Goal: Task Accomplishment & Management: Complete application form

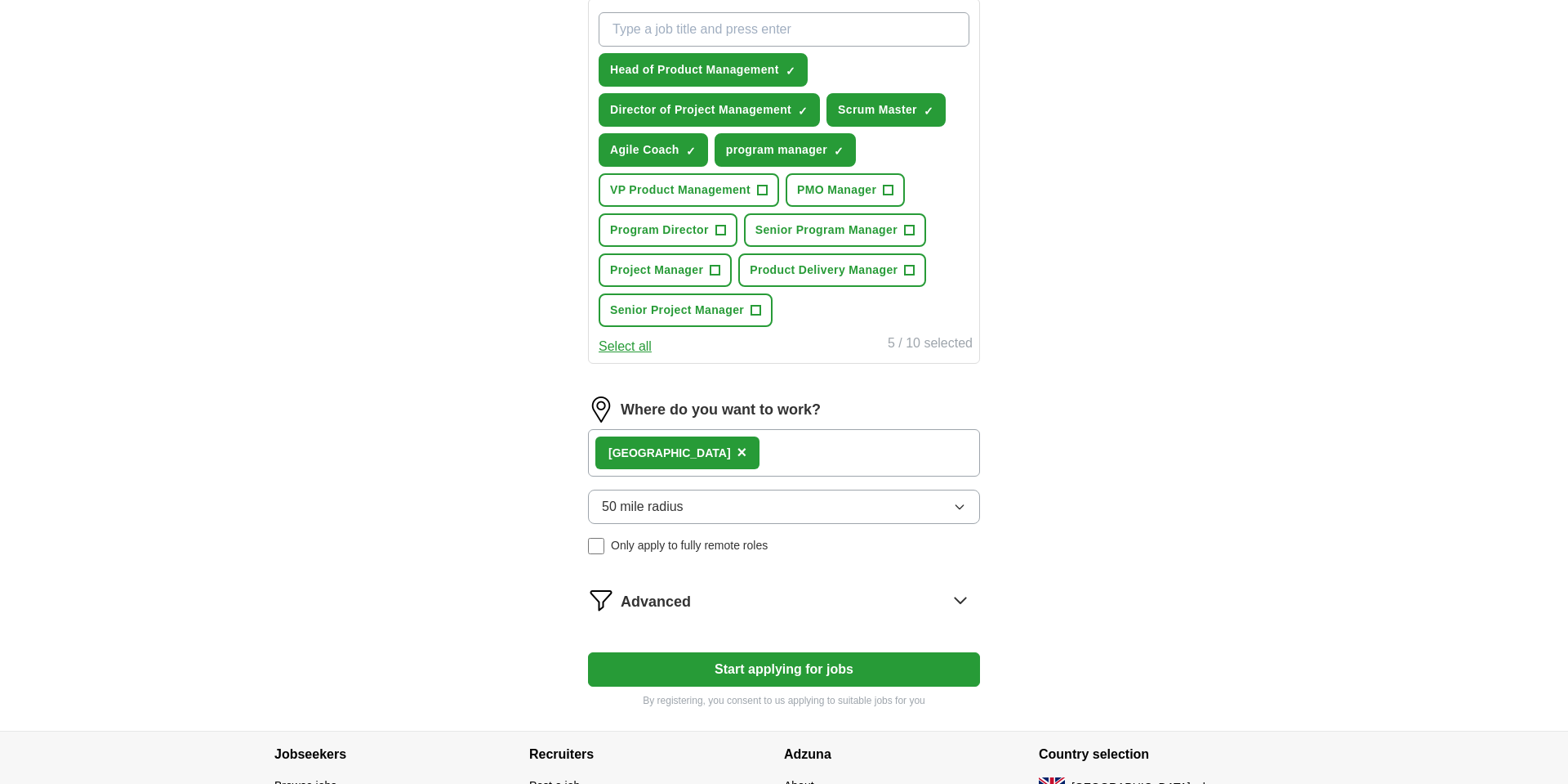
scroll to position [622, 0]
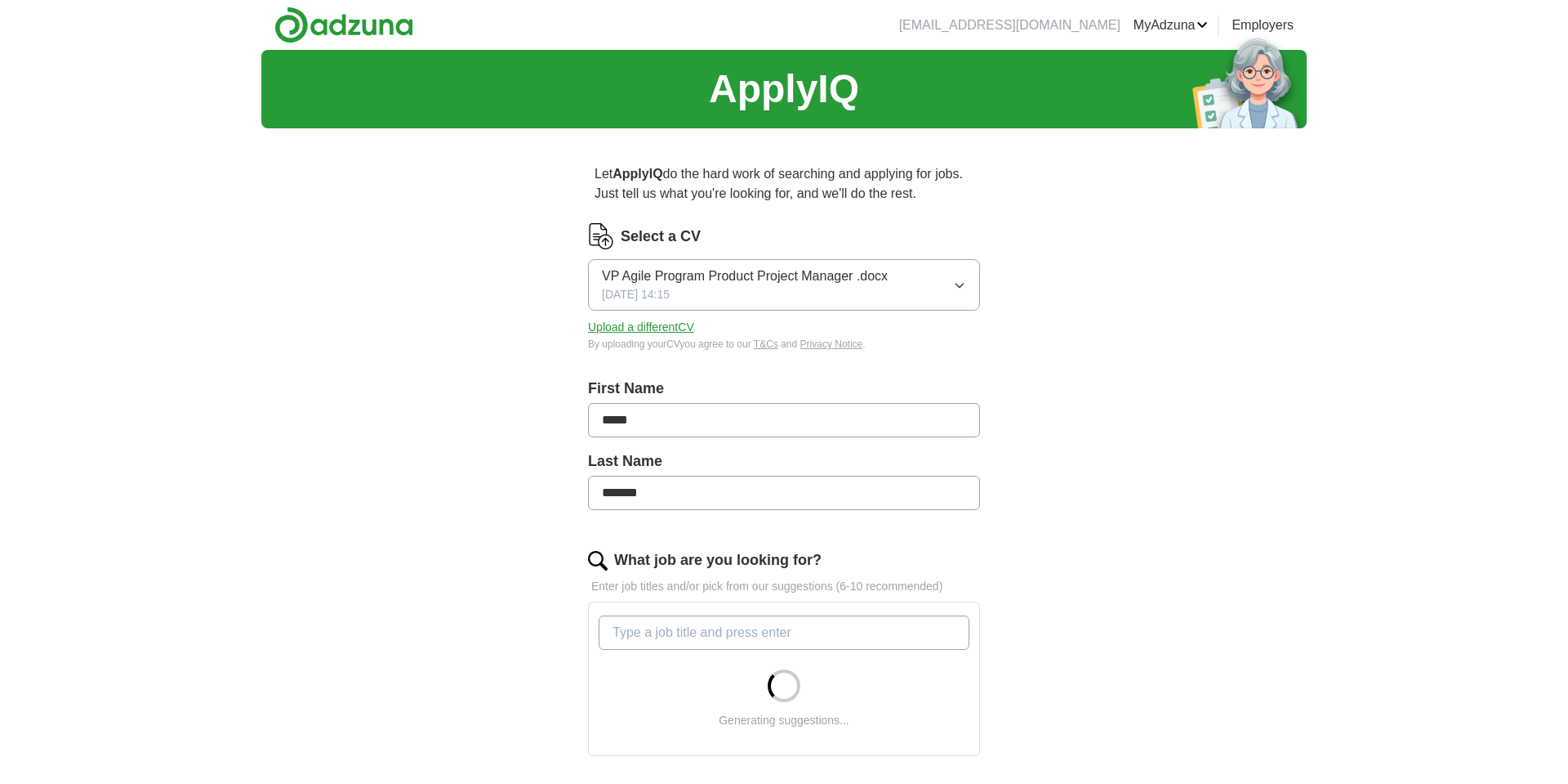
click at [627, 332] on button "Upload a different CV" at bounding box center [640, 327] width 106 height 17
click at [675, 329] on button "Upload a different CV" at bounding box center [640, 327] width 106 height 17
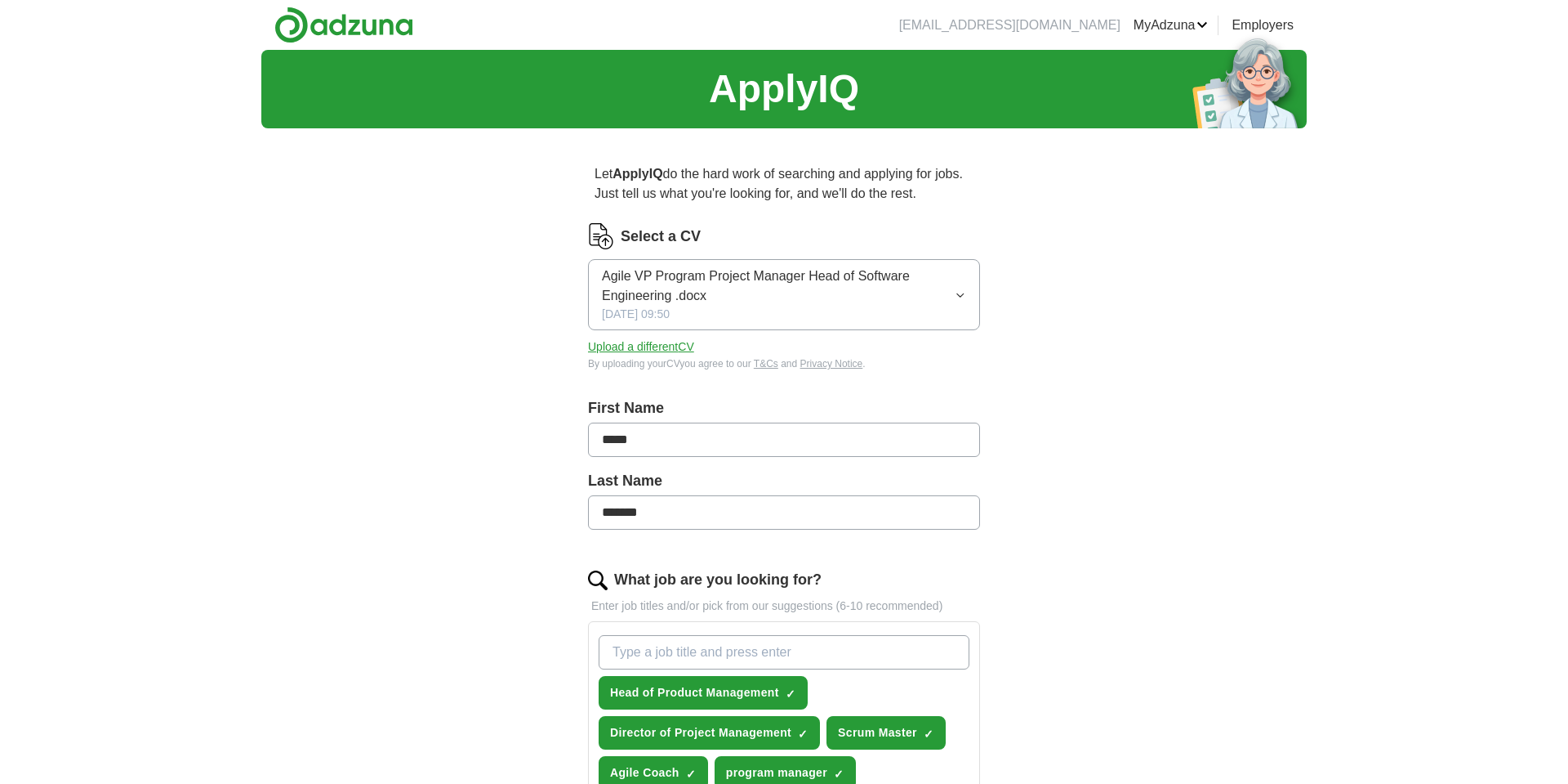
scroll to position [753, 0]
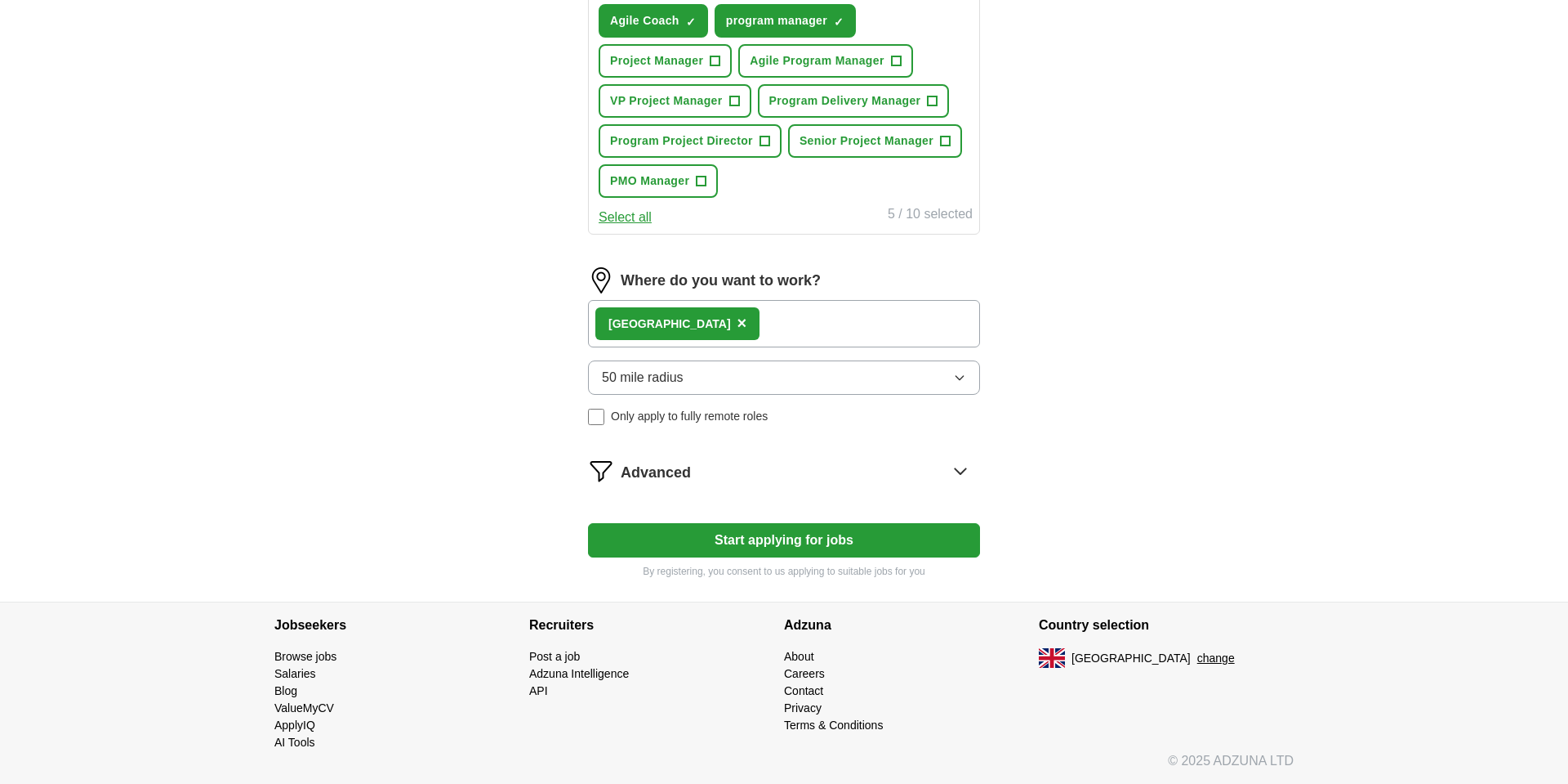
click at [806, 549] on button "Start applying for jobs" at bounding box center [784, 540] width 392 height 34
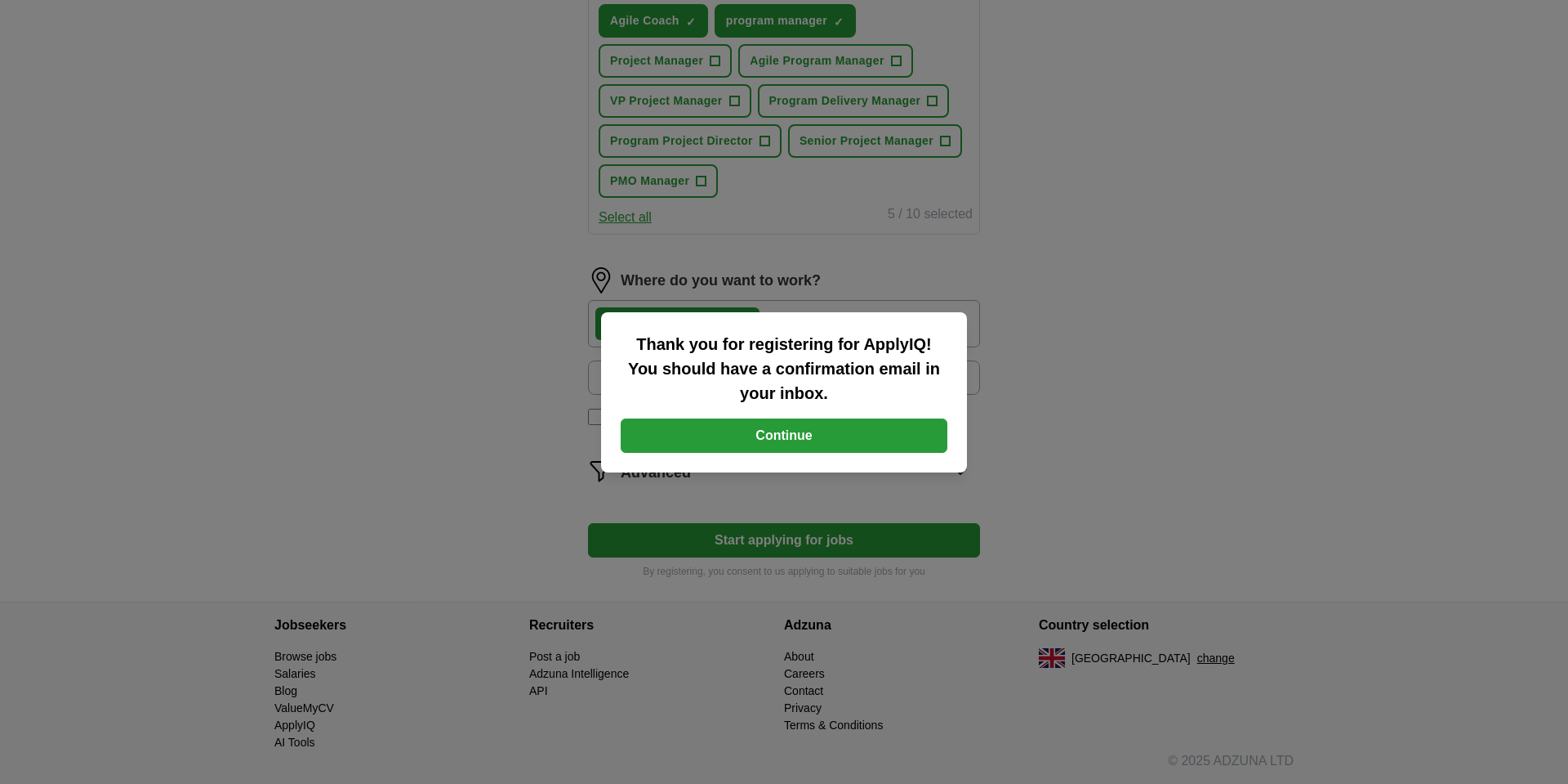
click at [763, 442] on button "Continue" at bounding box center [784, 436] width 327 height 34
